Goal: Information Seeking & Learning: Compare options

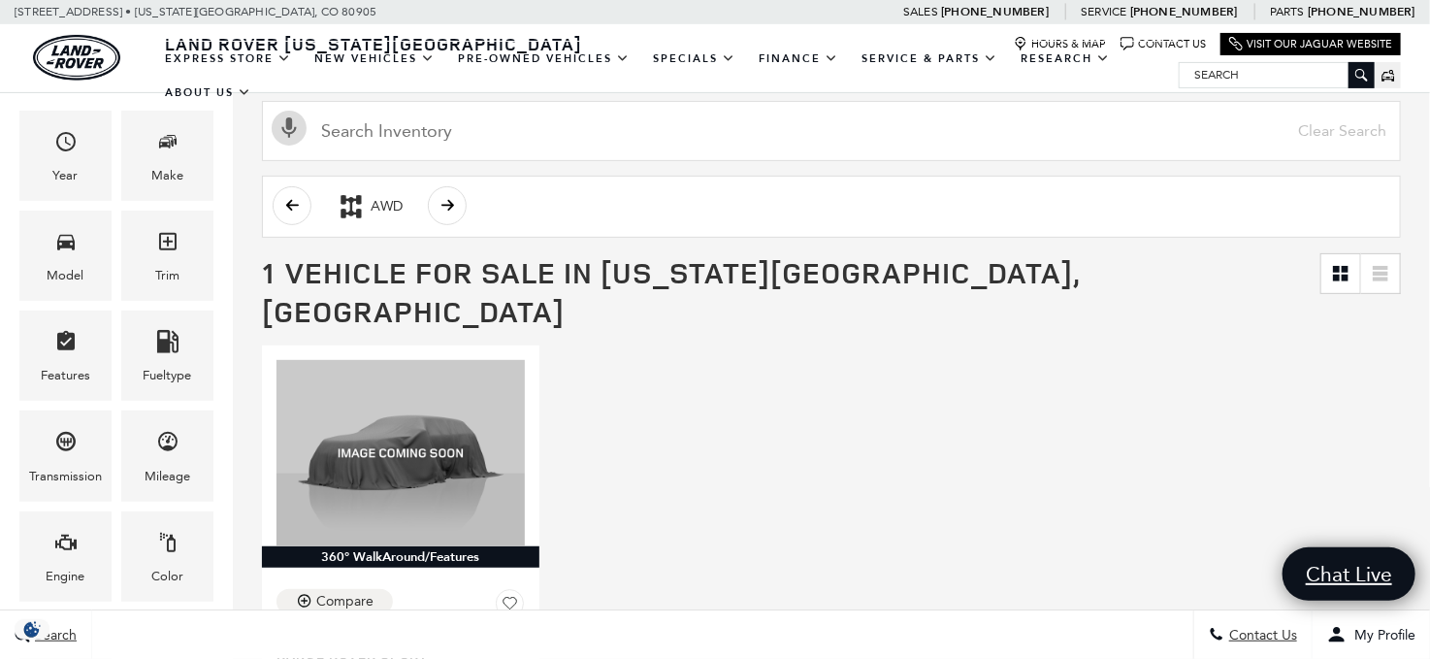
scroll to position [291, 0]
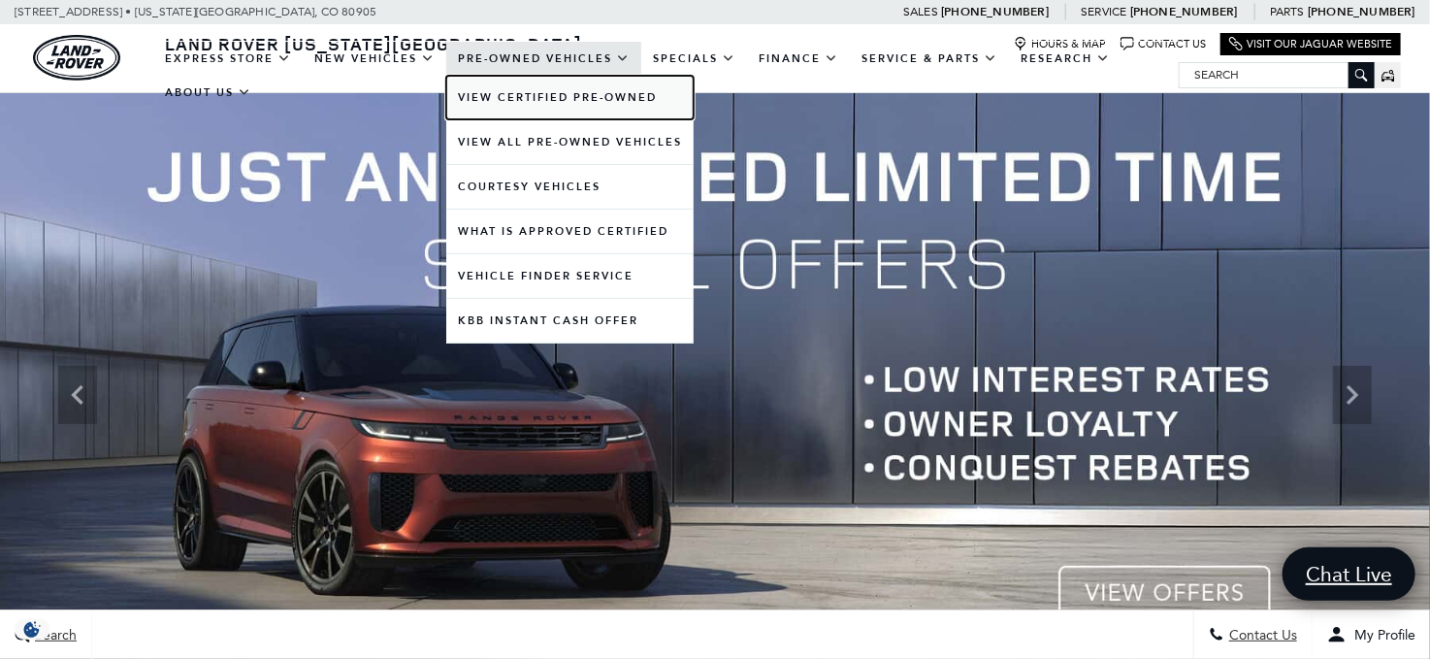
click at [578, 97] on link "View Certified Pre-Owned" at bounding box center [569, 98] width 247 height 44
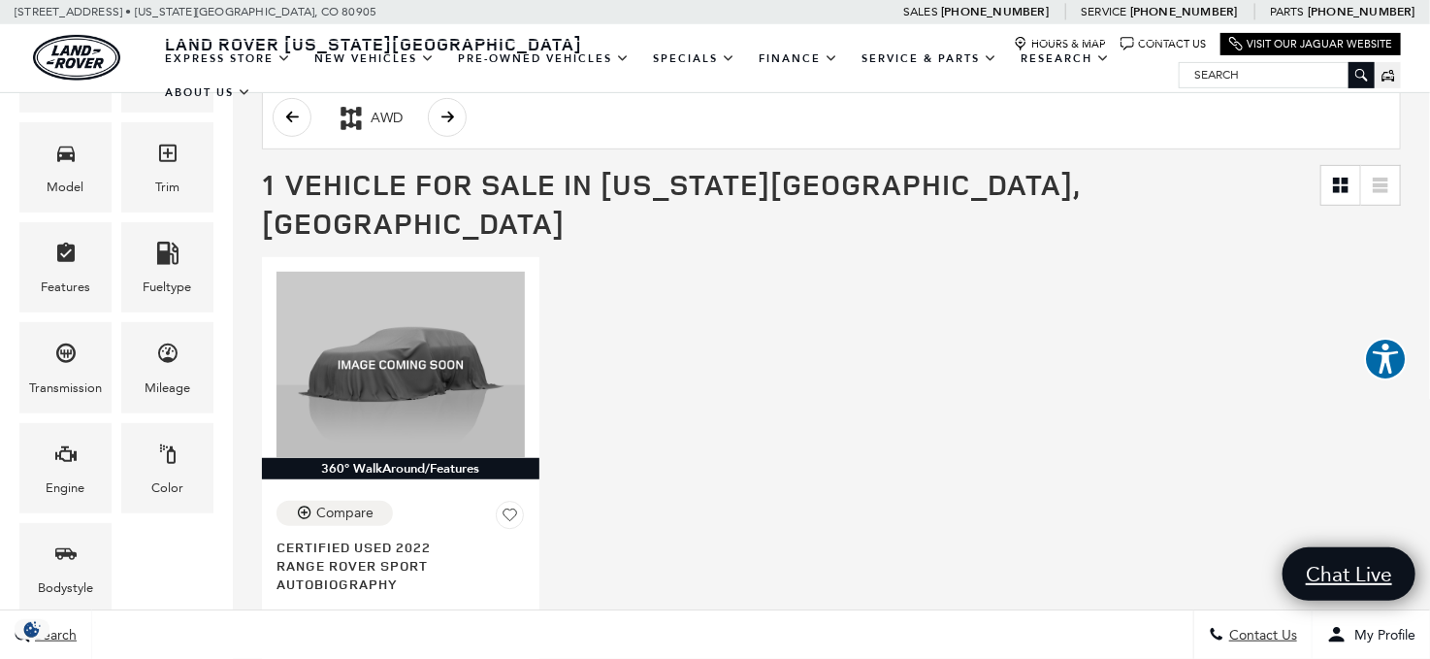
scroll to position [291, 0]
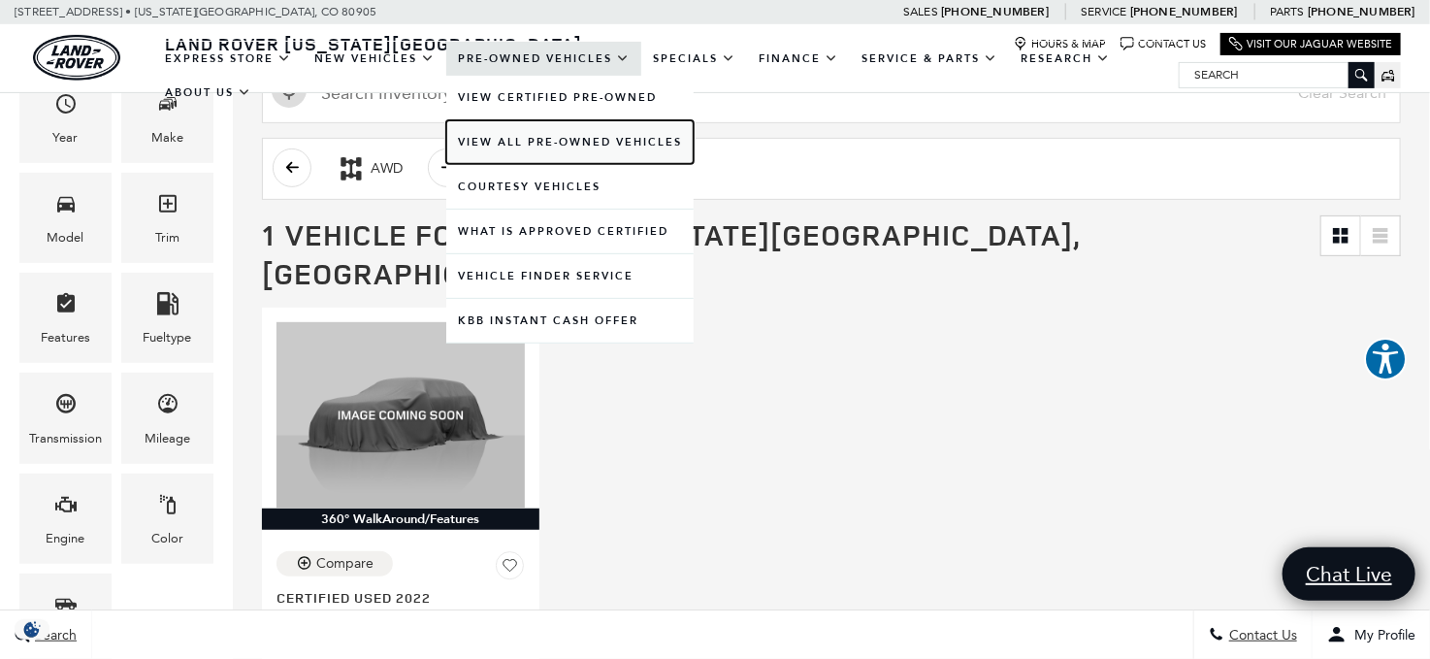
click at [555, 135] on link "View All Pre-Owned Vehicles" at bounding box center [569, 142] width 247 height 44
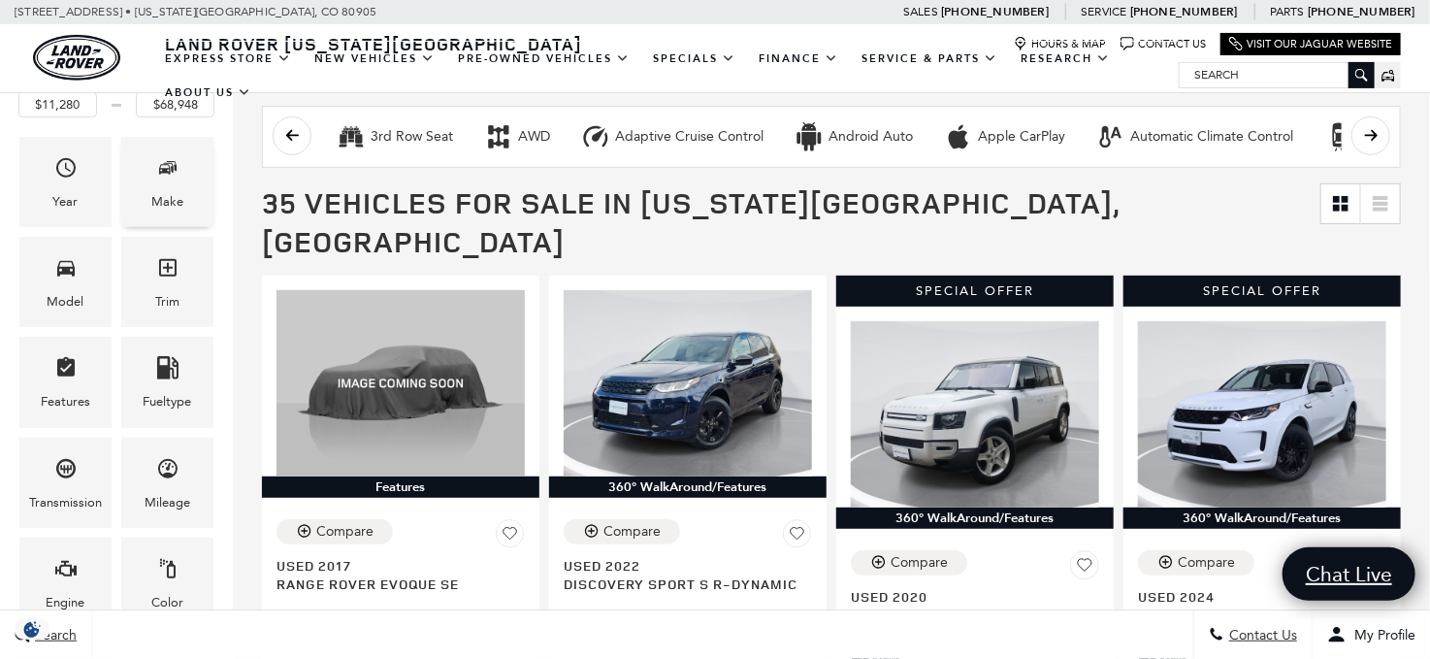
click at [169, 181] on span "Make" at bounding box center [167, 171] width 23 height 40
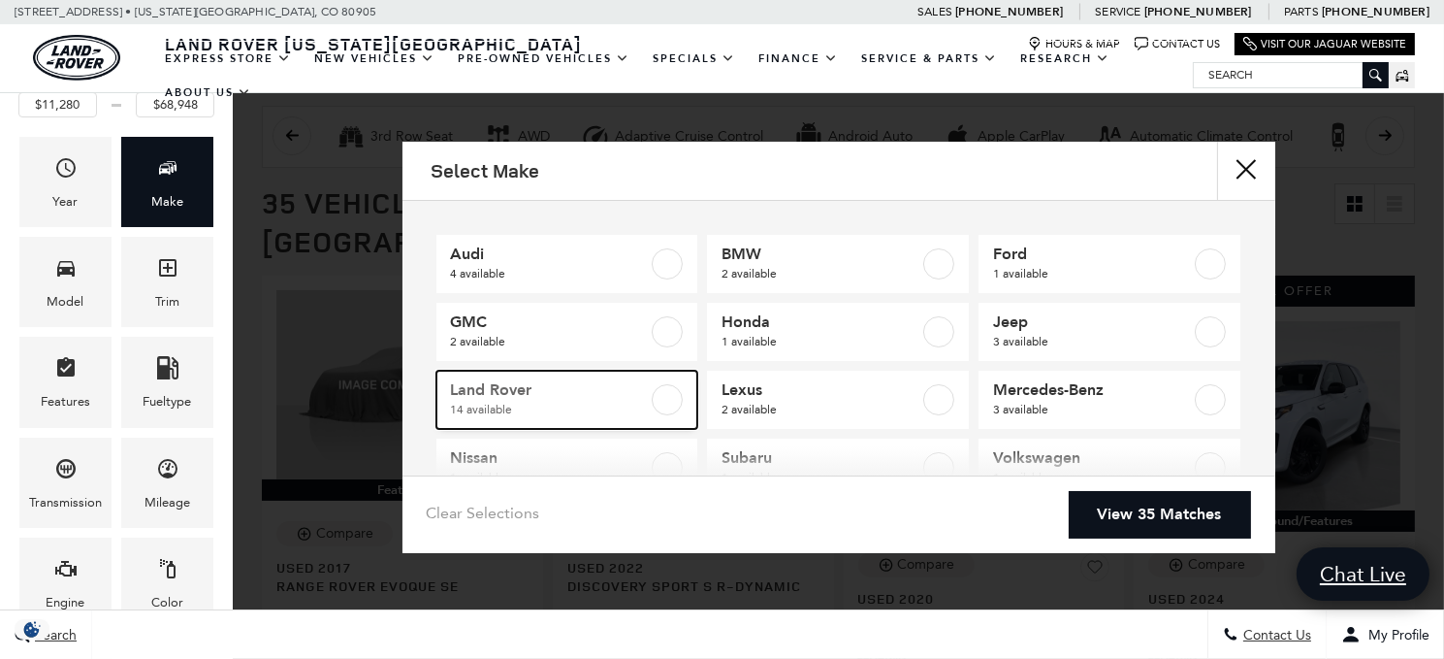
click at [657, 394] on label at bounding box center [667, 399] width 31 height 31
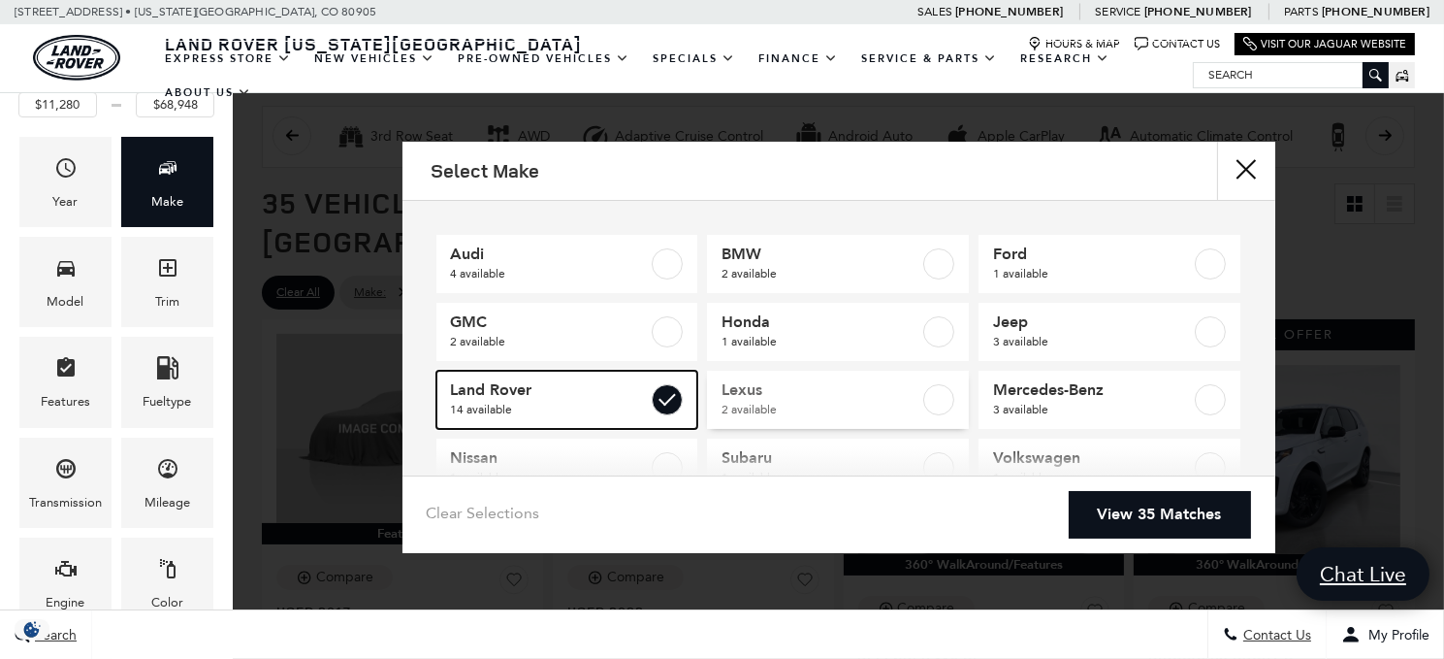
type input "$18,189"
type input "$68,780"
checkbox input "true"
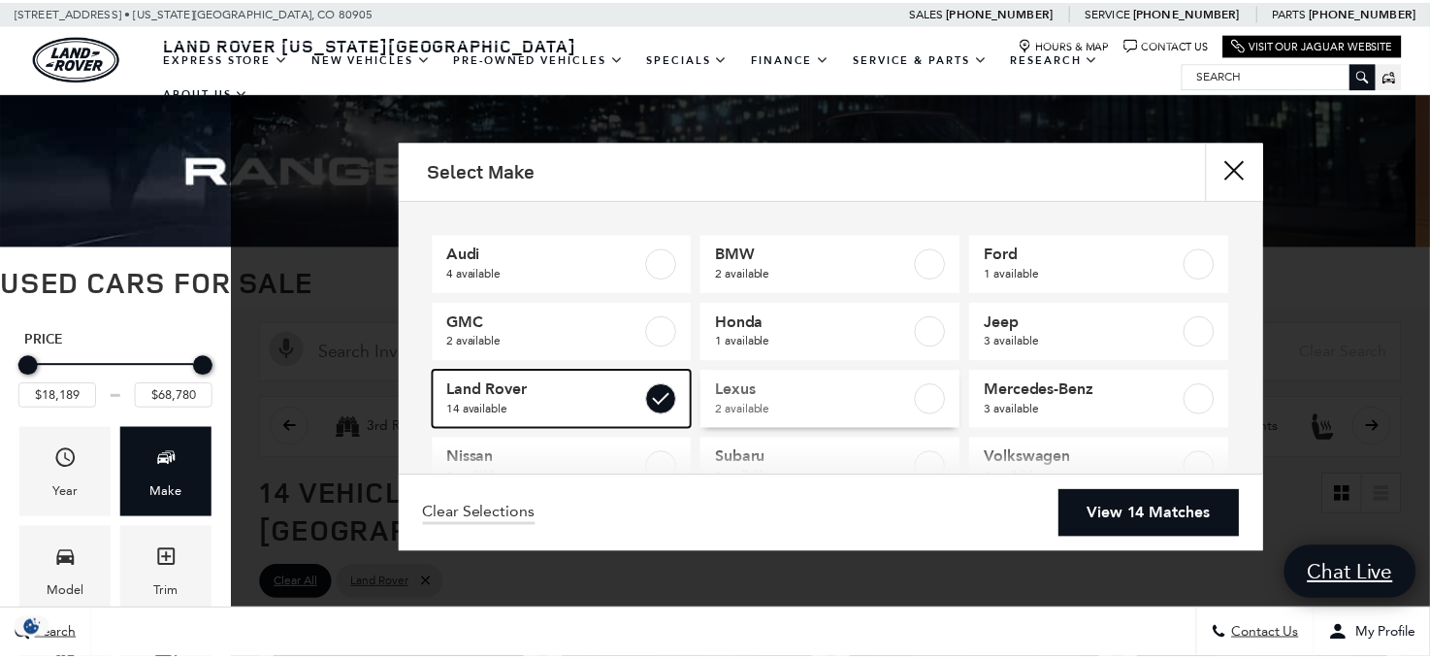
scroll to position [54, 0]
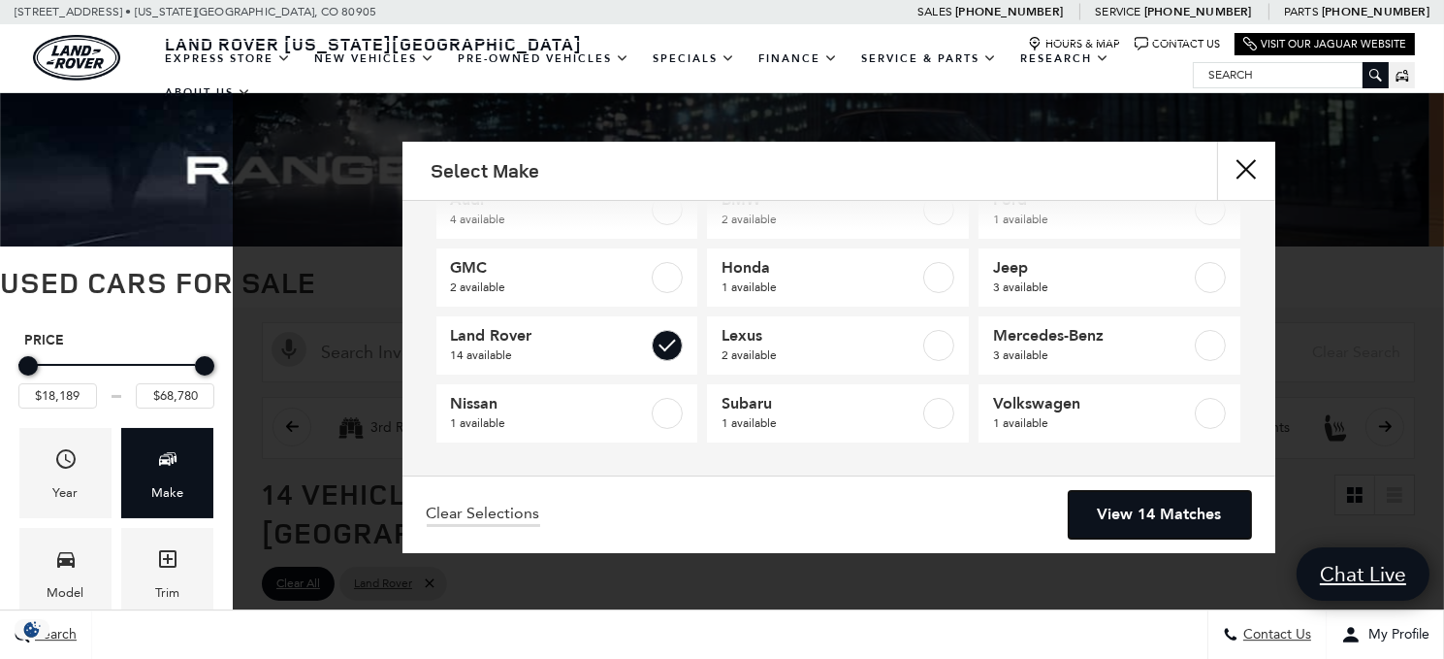
click at [1149, 509] on link "View 14 Matches" at bounding box center [1160, 515] width 182 height 48
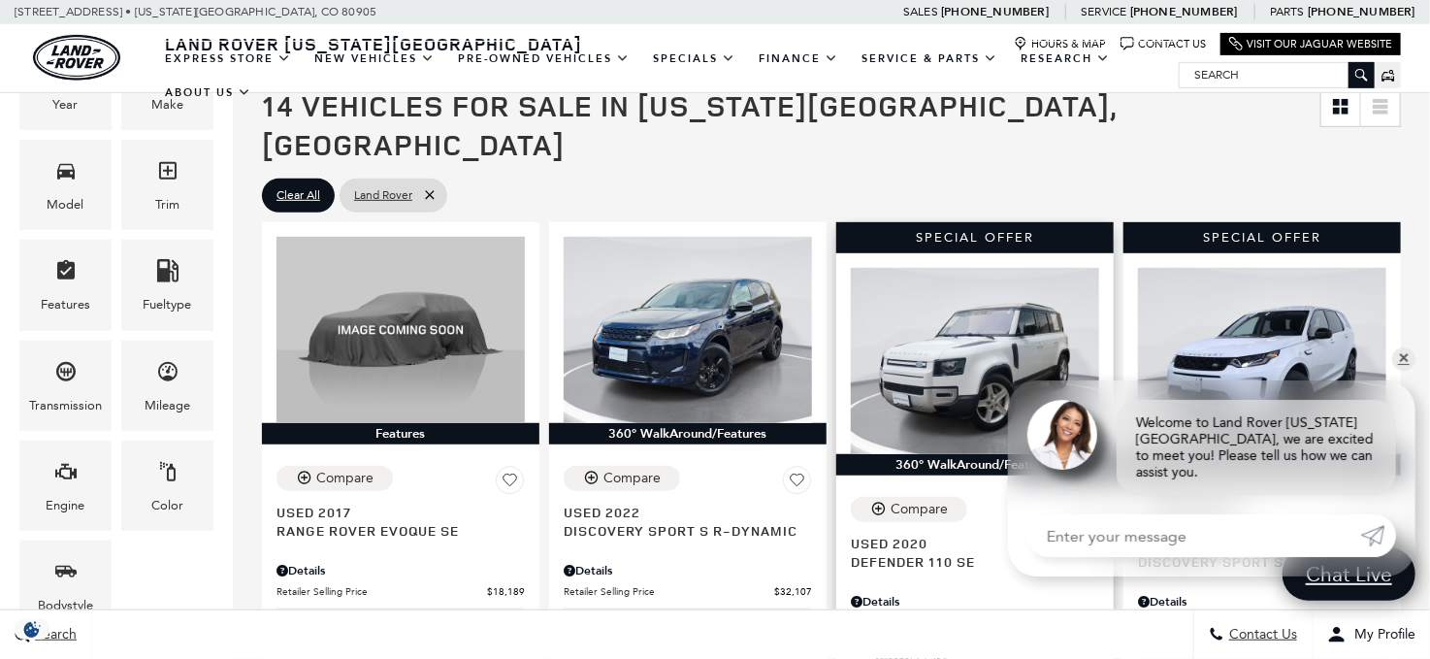
scroll to position [485, 0]
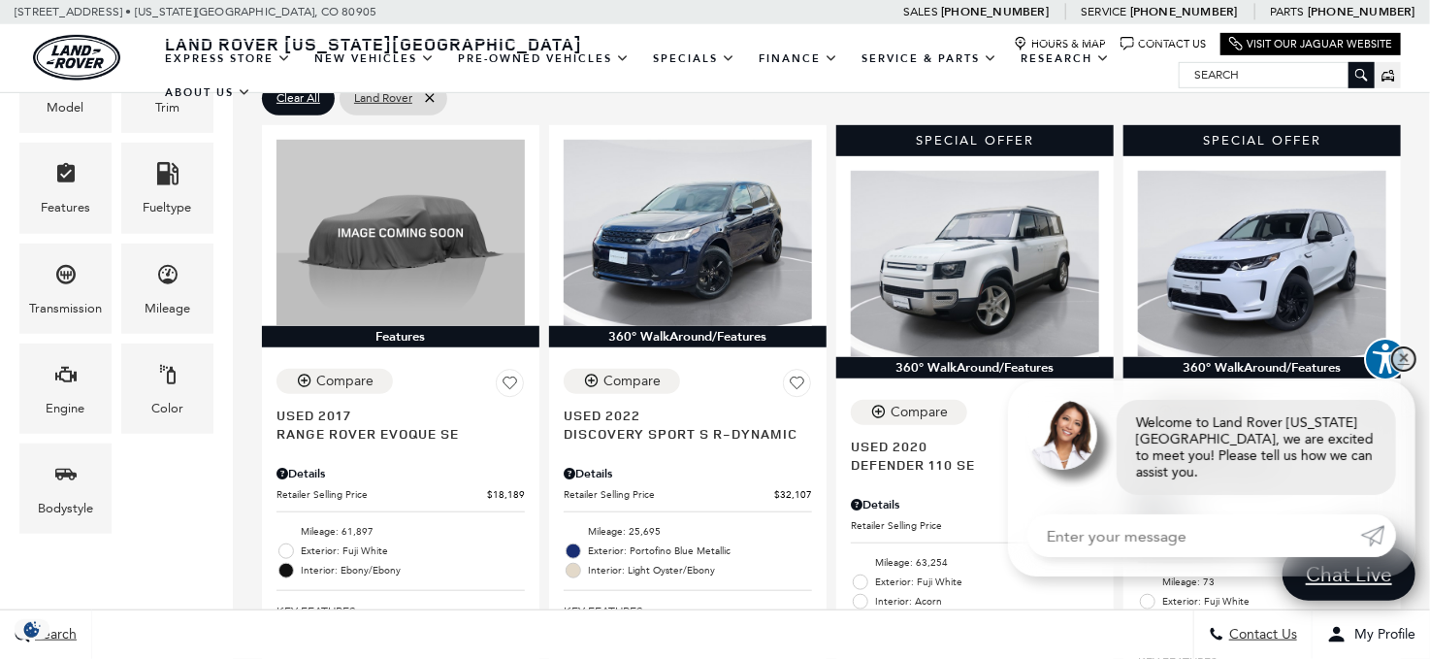
click at [1406, 371] on link "✕" at bounding box center [1403, 358] width 23 height 23
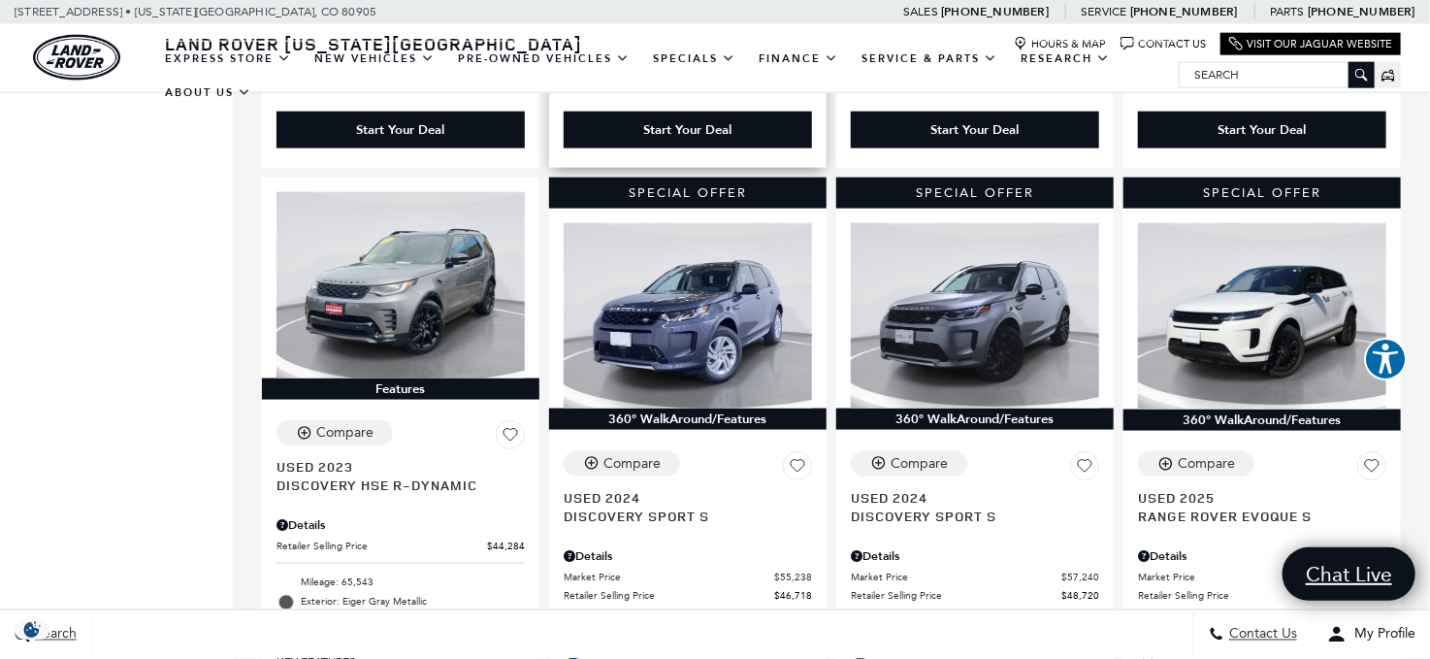
scroll to position [873, 0]
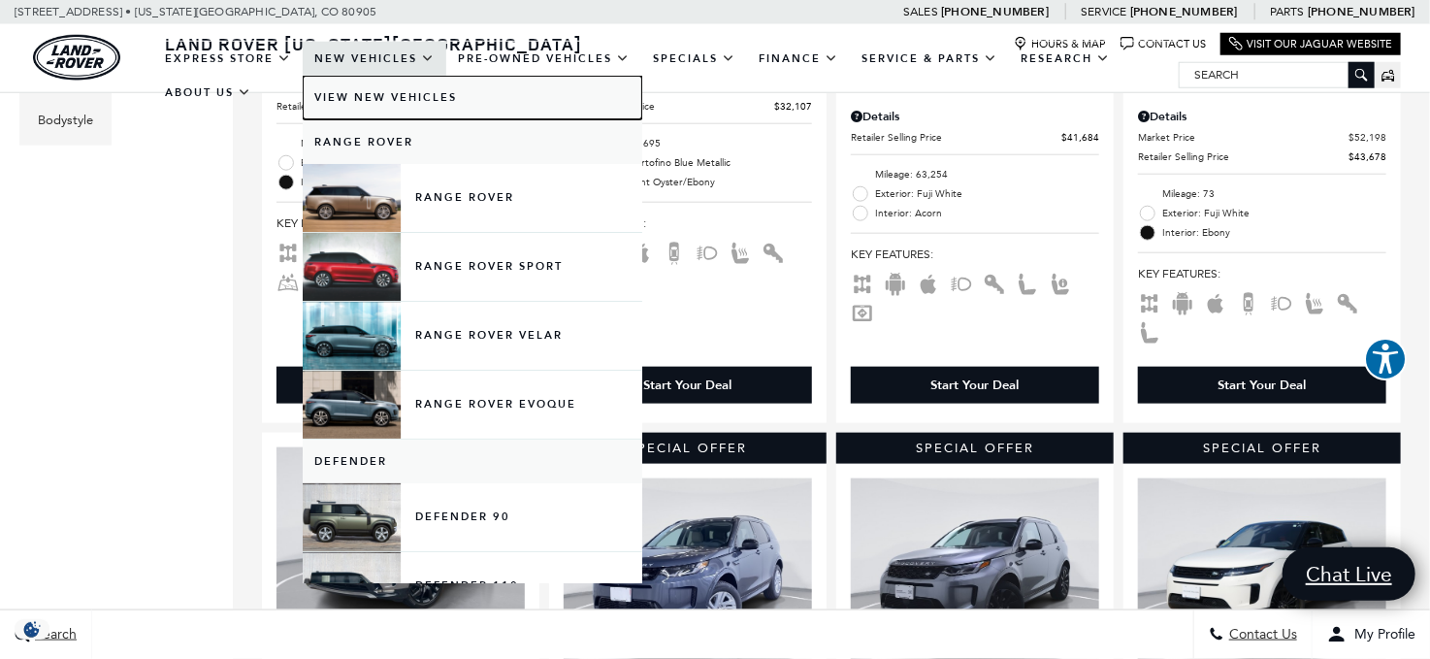
click at [370, 91] on link "View New Vehicles" at bounding box center [473, 98] width 340 height 44
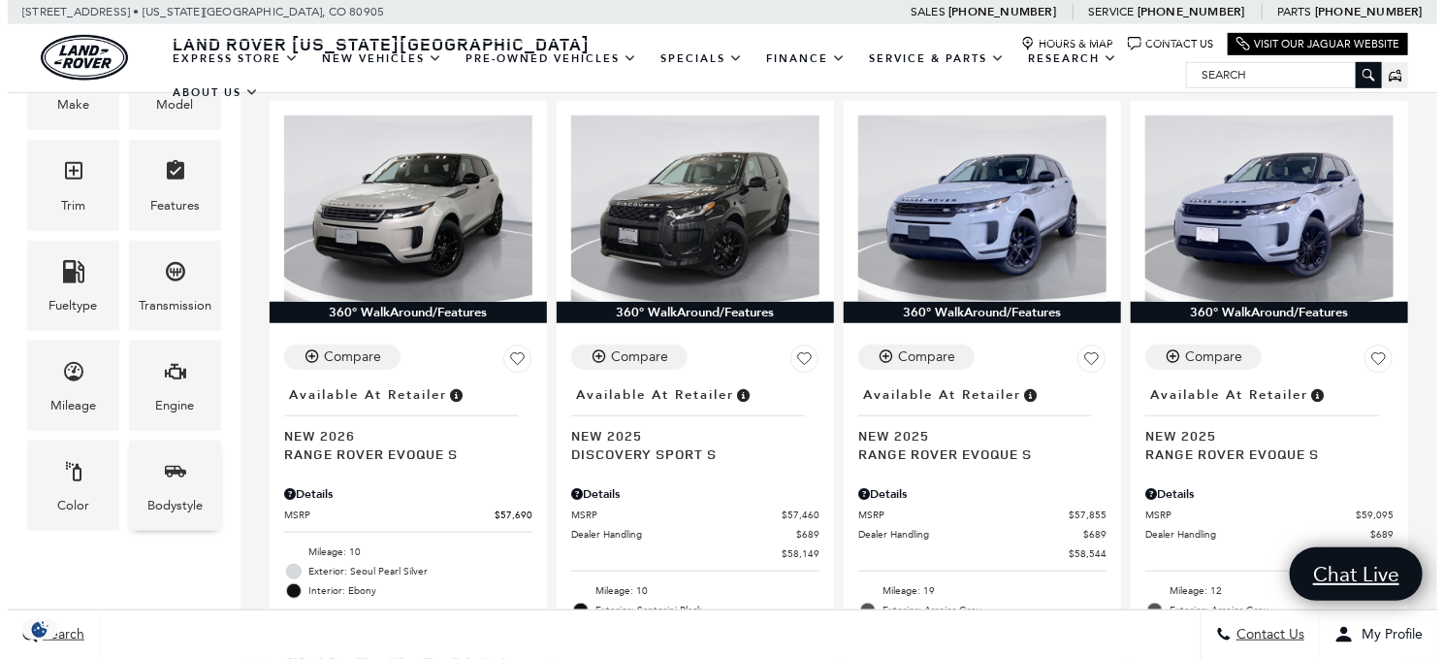
scroll to position [582, 0]
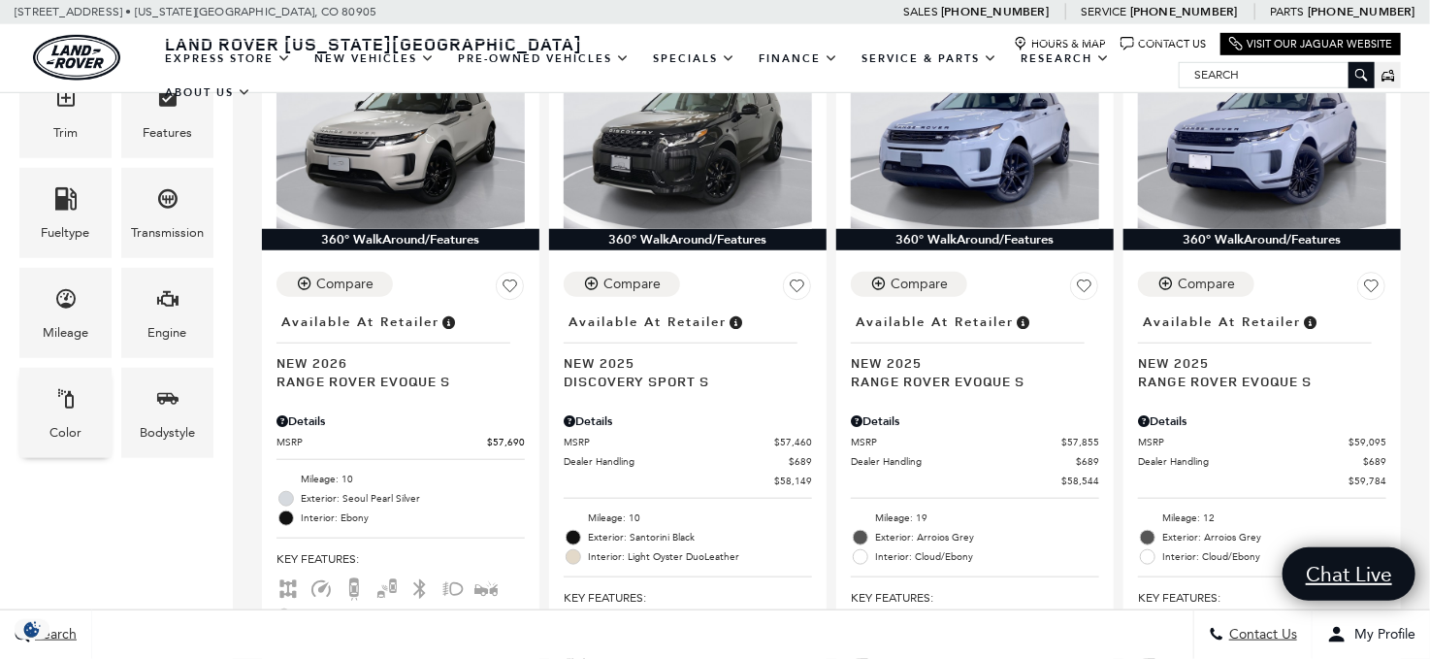
click at [70, 398] on icon "Color" at bounding box center [65, 398] width 23 height 23
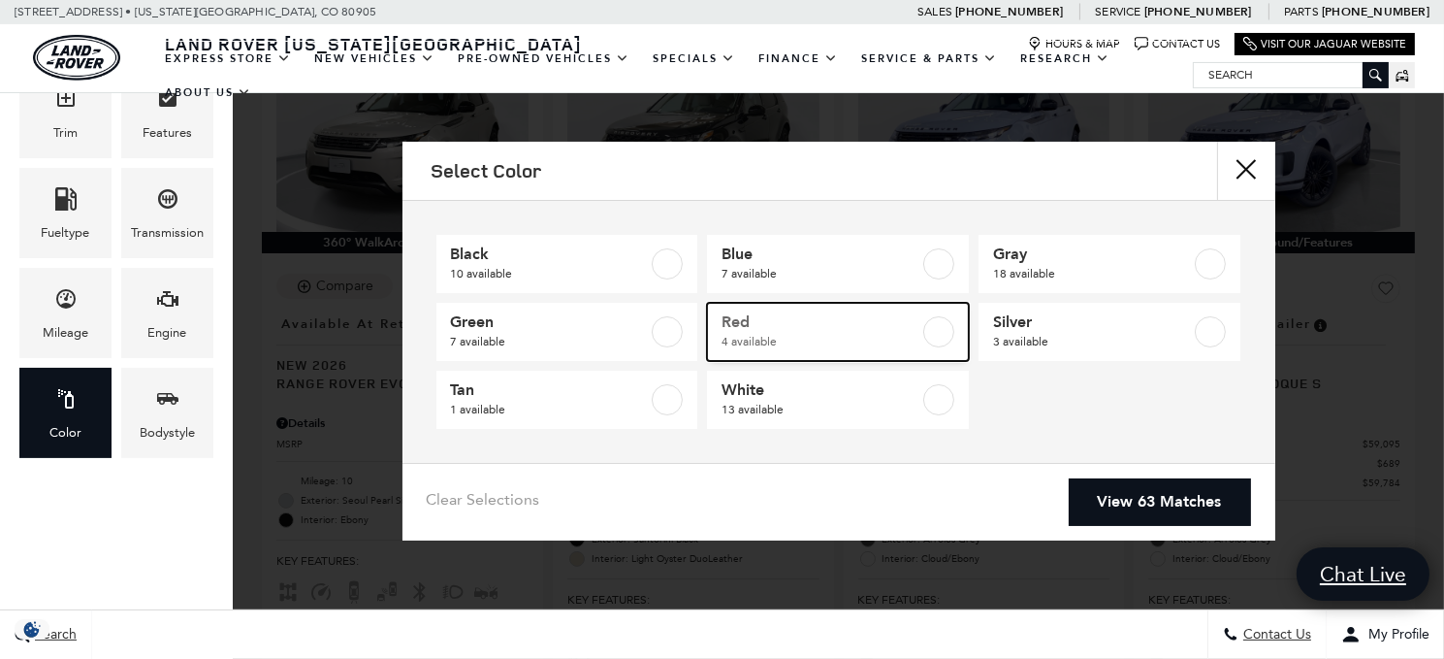
click at [887, 328] on span "Red" at bounding box center [821, 321] width 198 height 19
type input "$93,104"
type input "$127,179"
checkbox input "true"
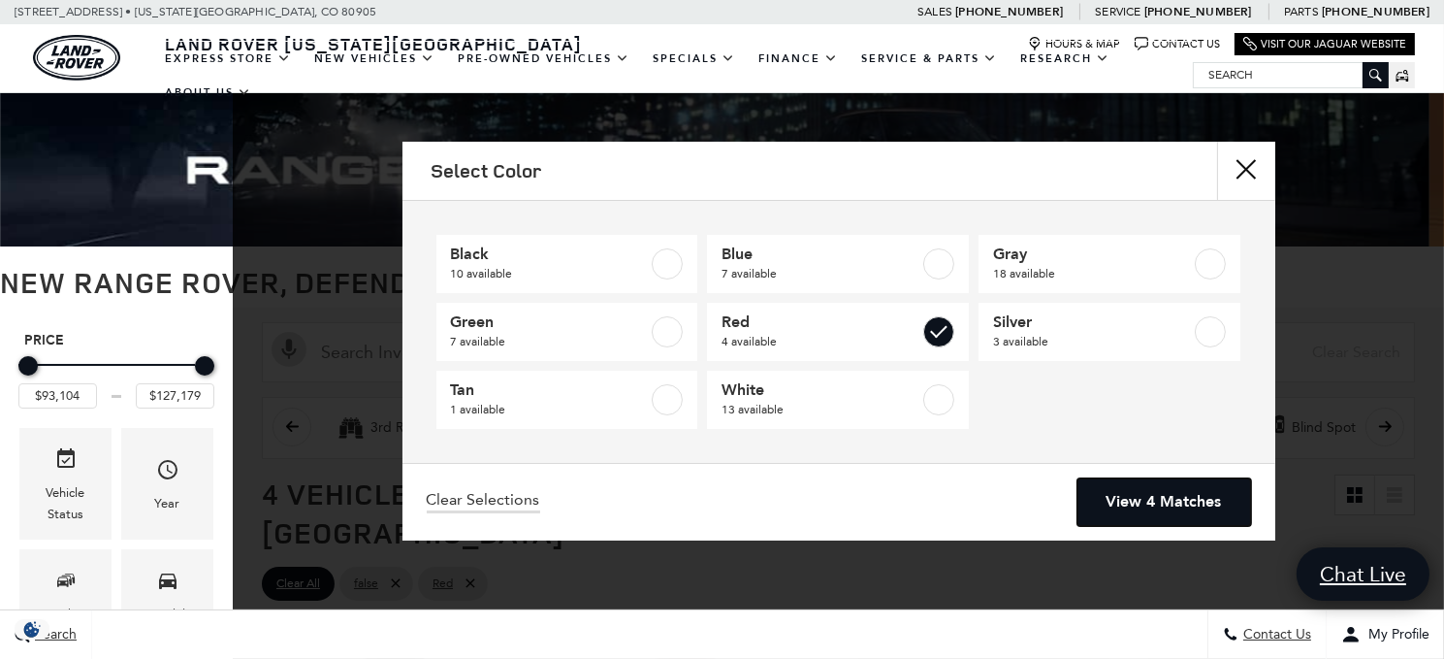
click at [1128, 494] on link "View 4 Matches" at bounding box center [1165, 502] width 174 height 48
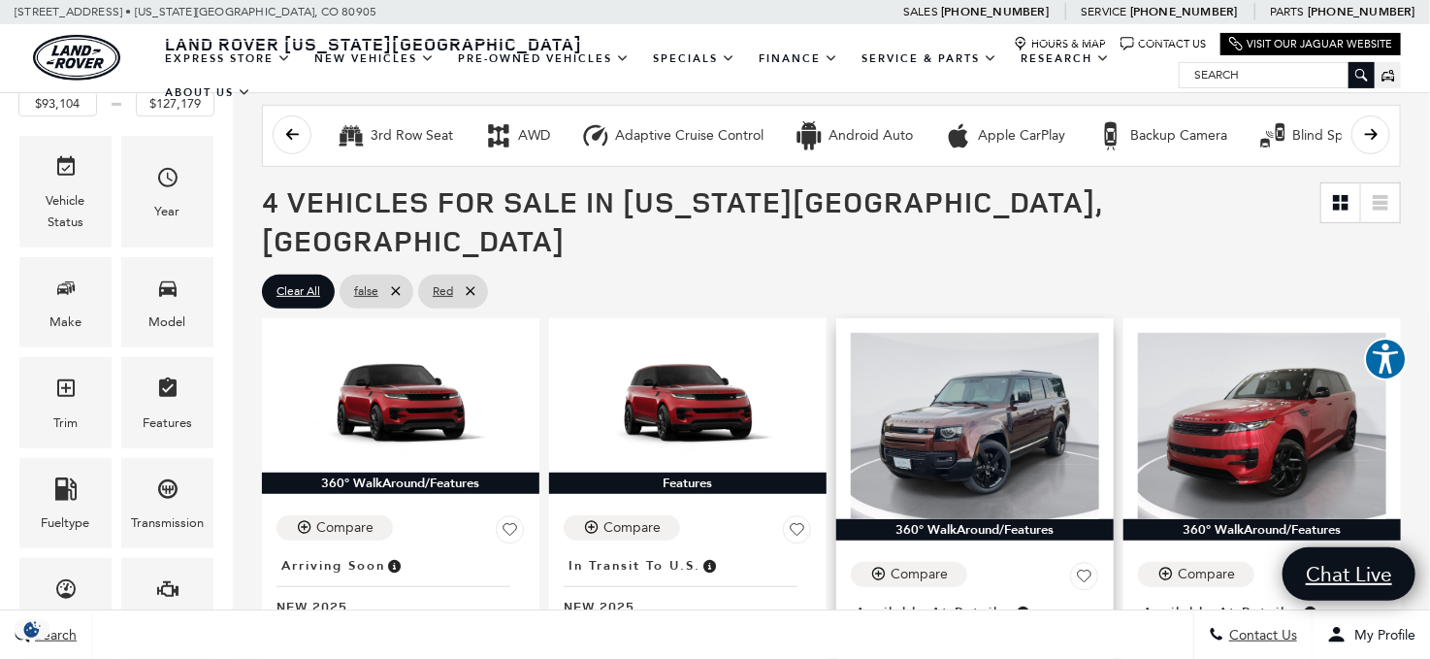
scroll to position [291, 0]
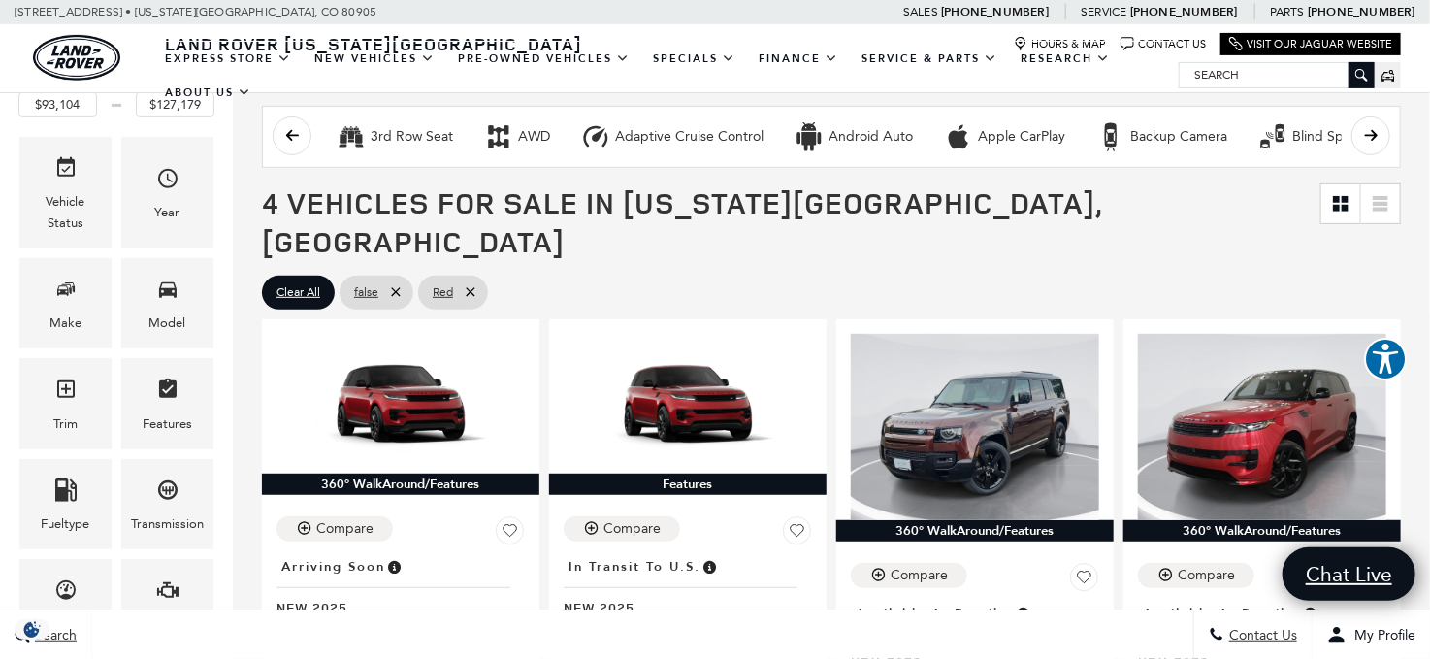
click at [468, 284] on icon at bounding box center [471, 292] width 16 height 16
type input "$57,690"
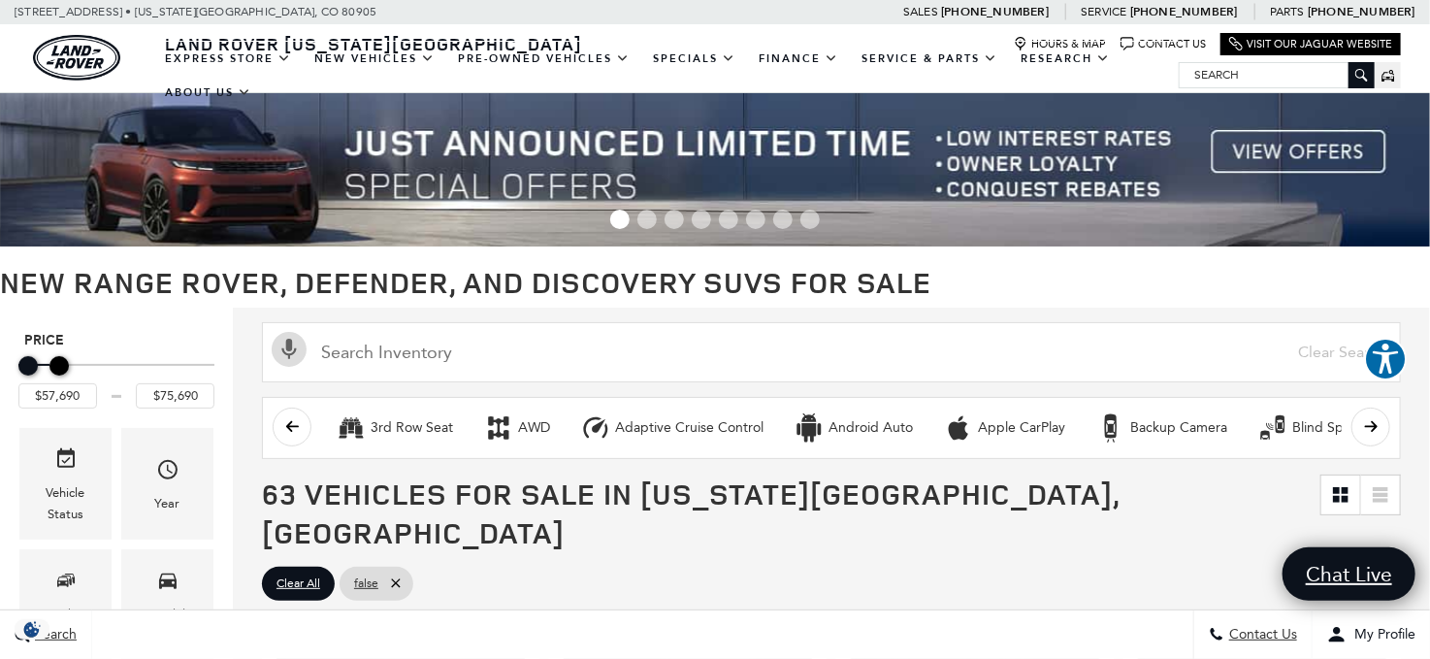
type input "$74,690"
drag, startPoint x: 204, startPoint y: 365, endPoint x: 56, endPoint y: 363, distance: 147.5
click at [56, 363] on div "Maximum Price" at bounding box center [57, 365] width 19 height 19
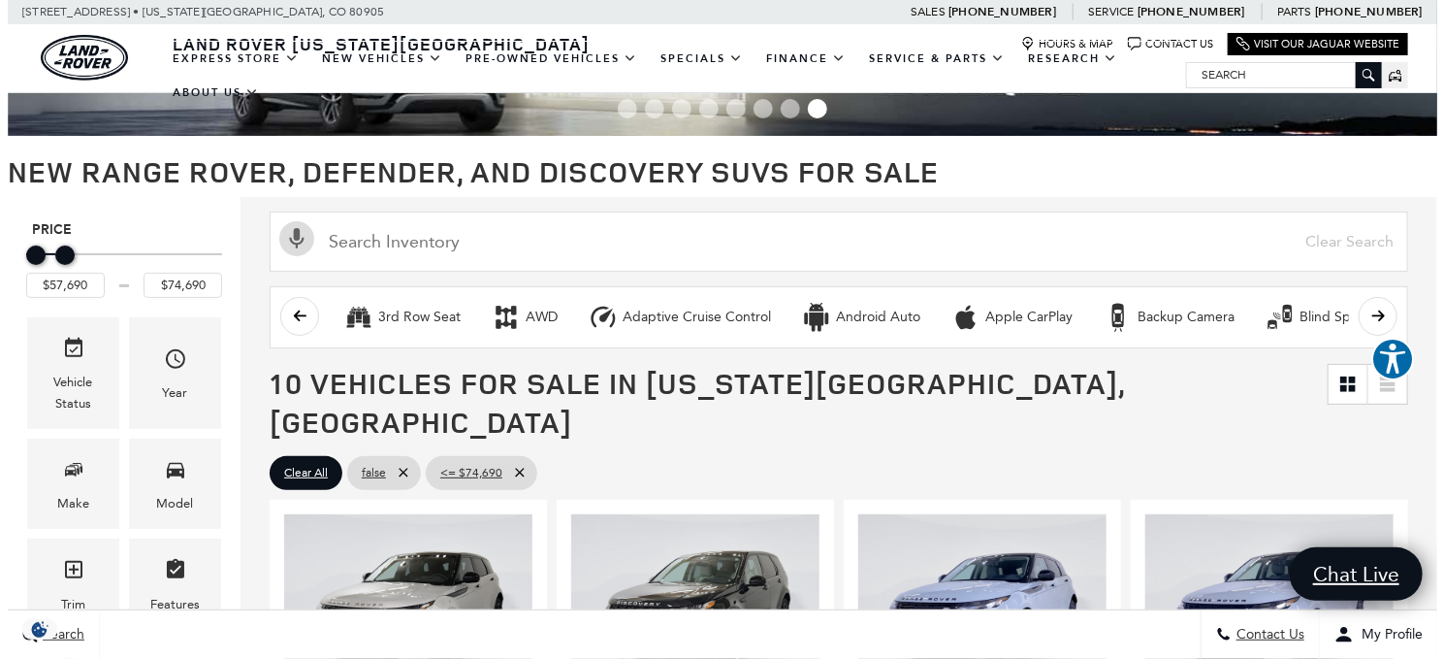
scroll to position [97, 0]
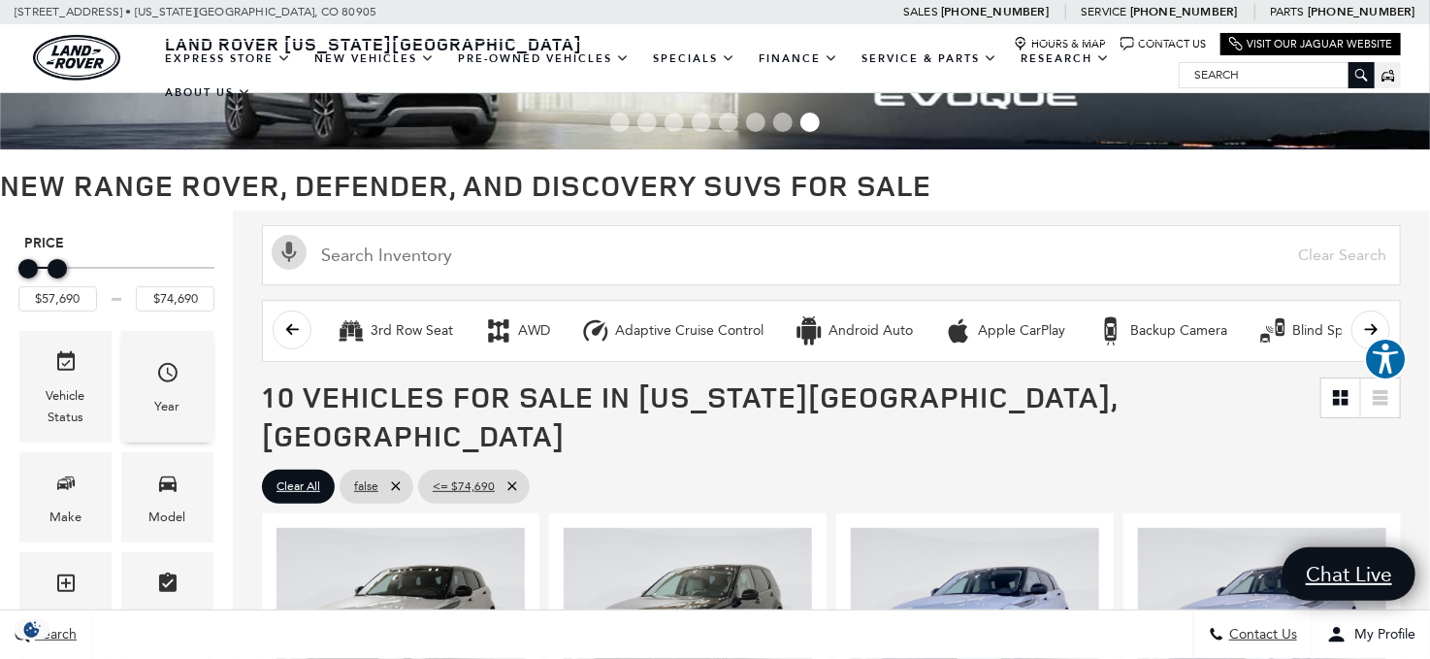
click at [174, 380] on icon "Year" at bounding box center [167, 372] width 23 height 23
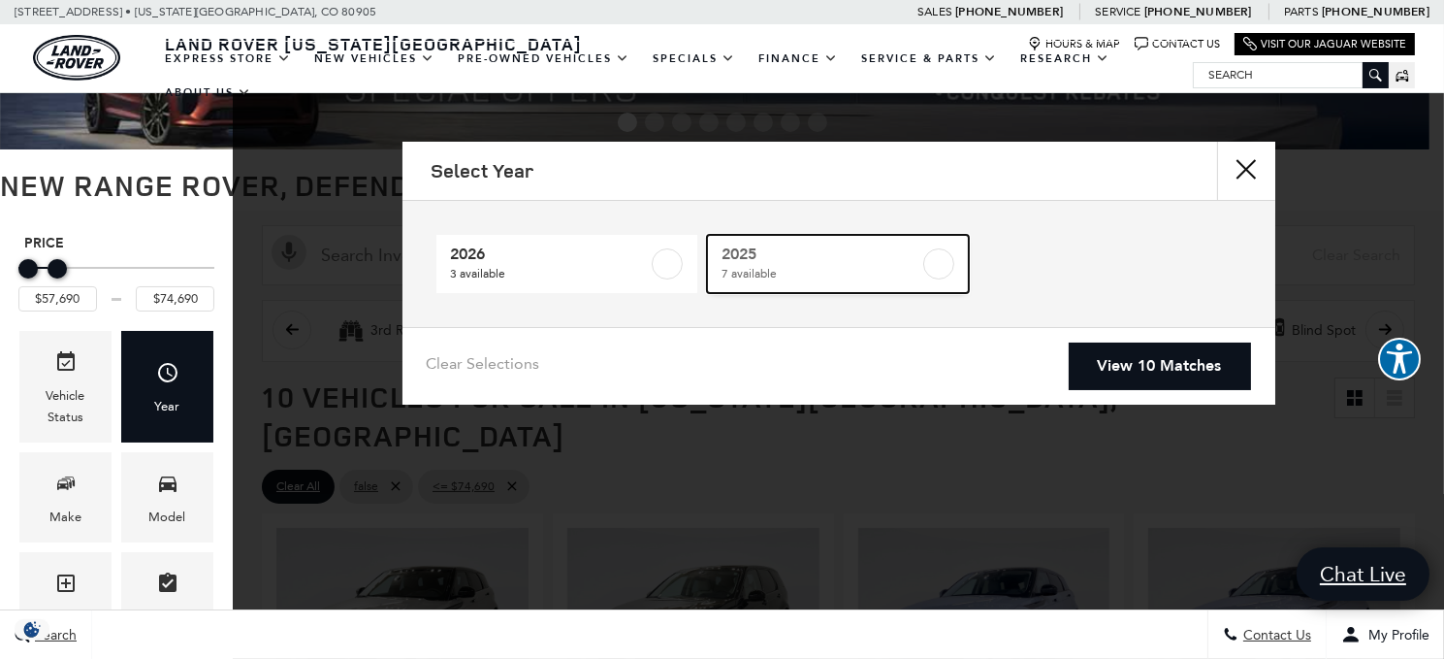
click at [875, 266] on span "7 available" at bounding box center [821, 273] width 198 height 19
type input "$58,149"
checkbox input "true"
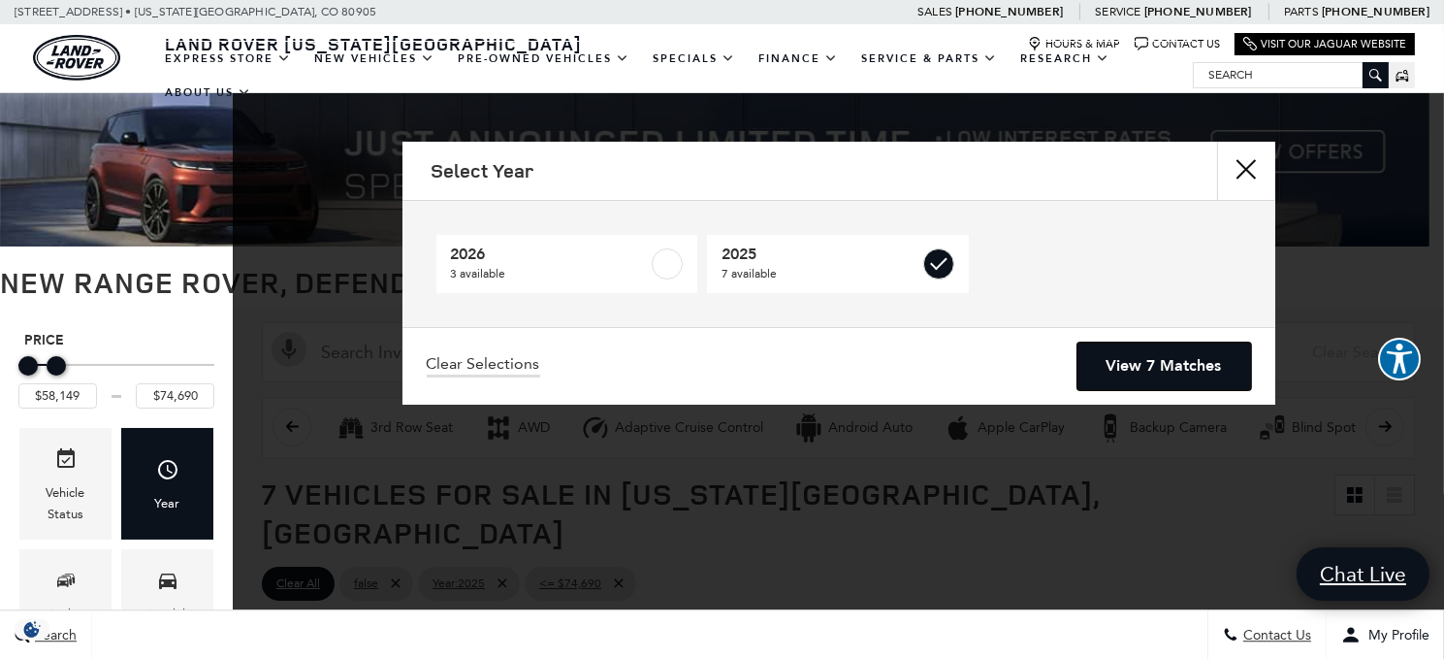
click at [1125, 357] on link "View 7 Matches" at bounding box center [1165, 366] width 174 height 48
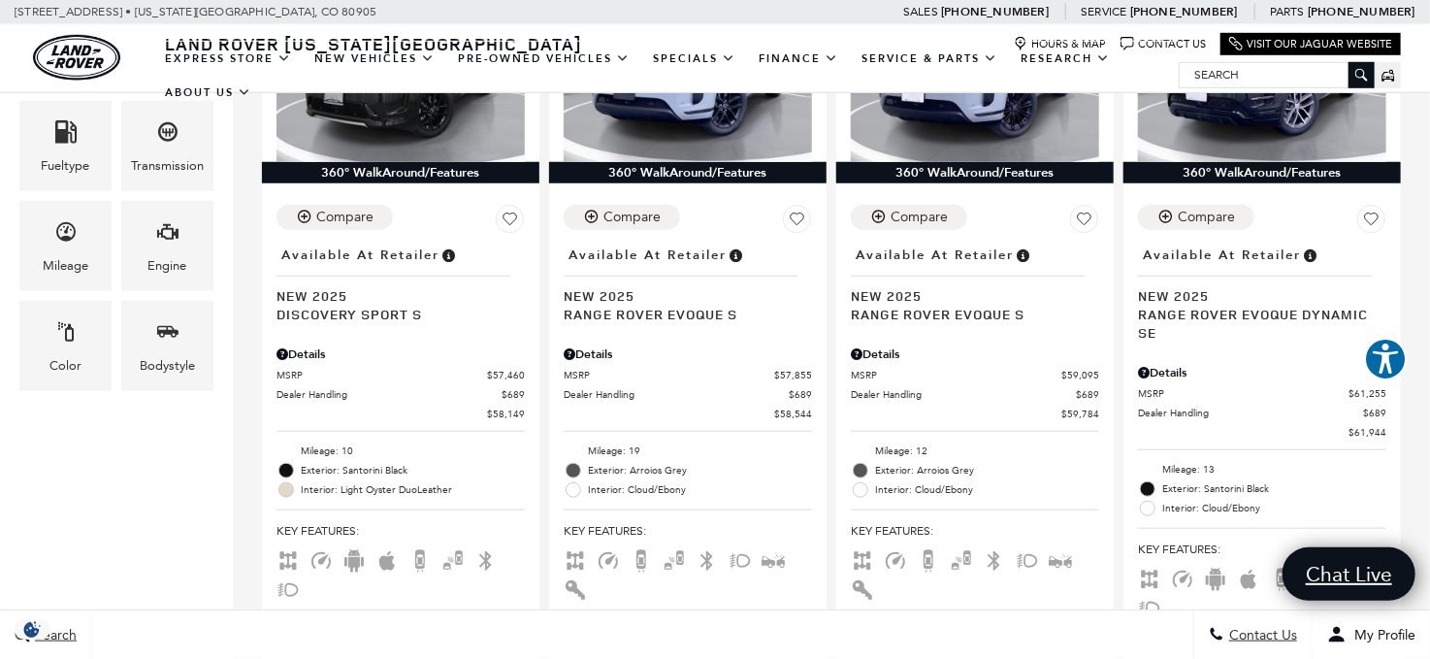
scroll to position [679, 0]
